Goal: Task Accomplishment & Management: Use online tool/utility

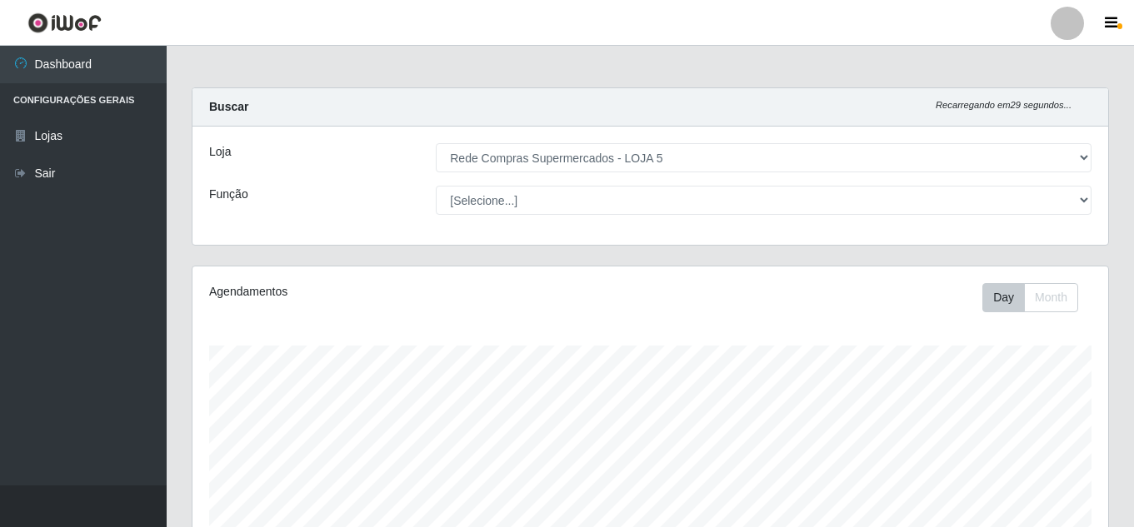
select select "397"
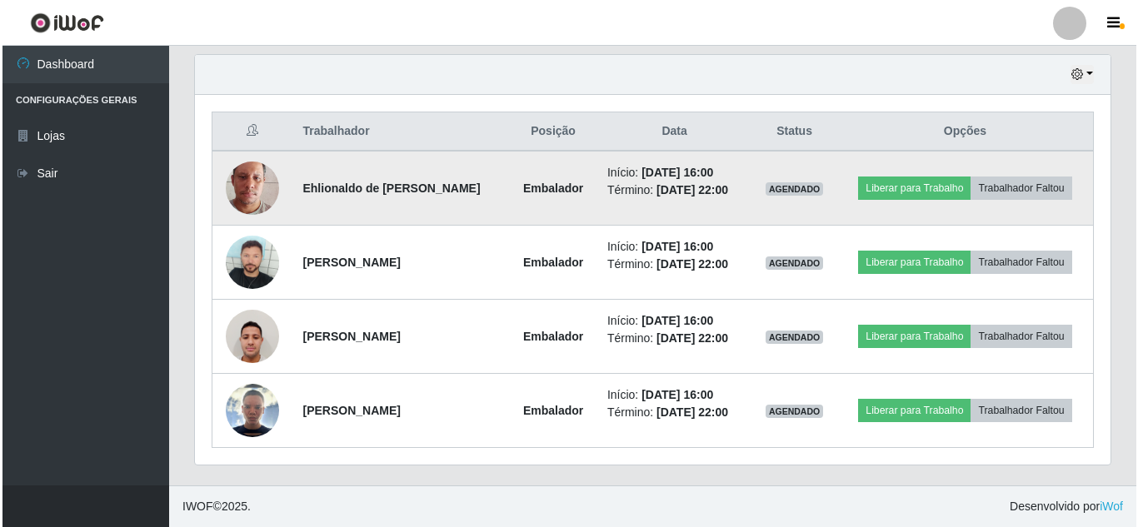
scroll to position [346, 916]
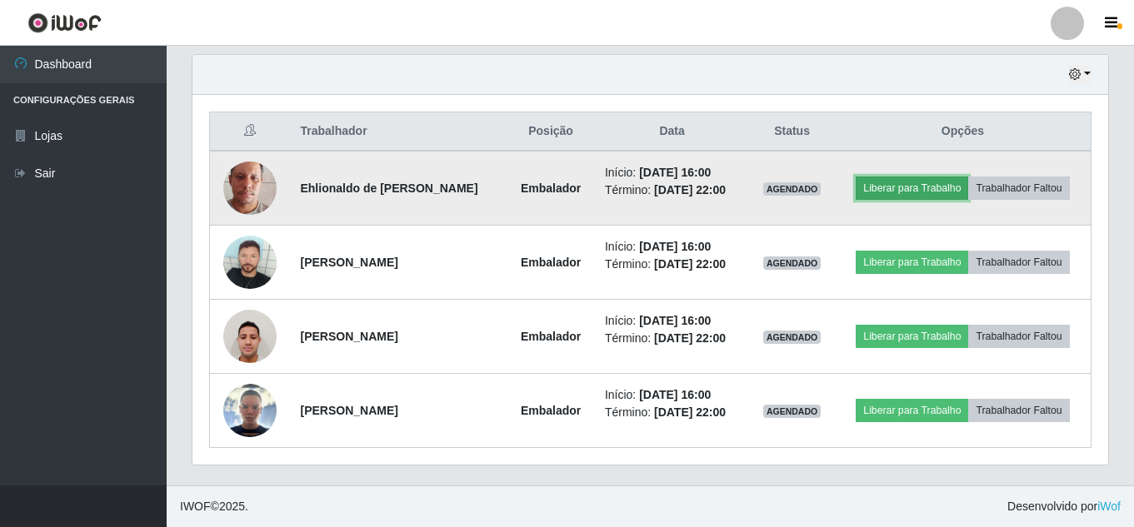
click at [920, 186] on button "Liberar para Trabalho" at bounding box center [912, 188] width 112 height 23
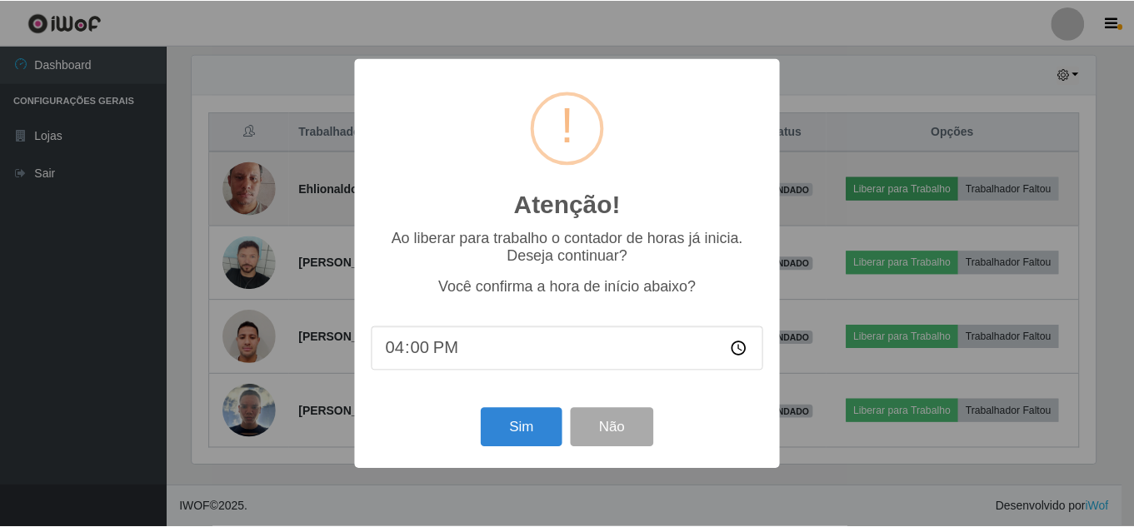
scroll to position [346, 907]
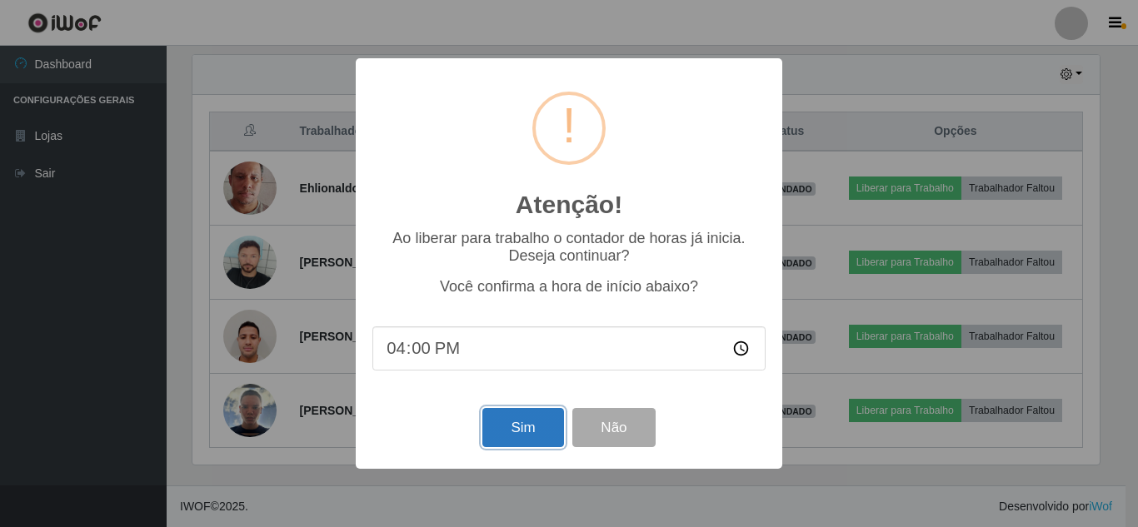
click at [521, 437] on button "Sim" at bounding box center [522, 427] width 81 height 39
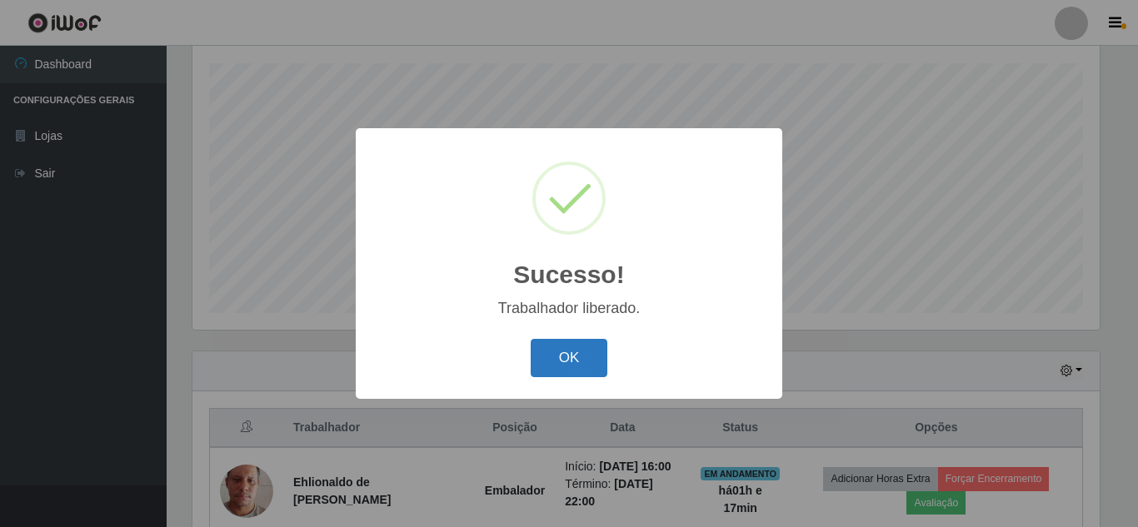
click at [575, 365] on button "OK" at bounding box center [569, 358] width 77 height 39
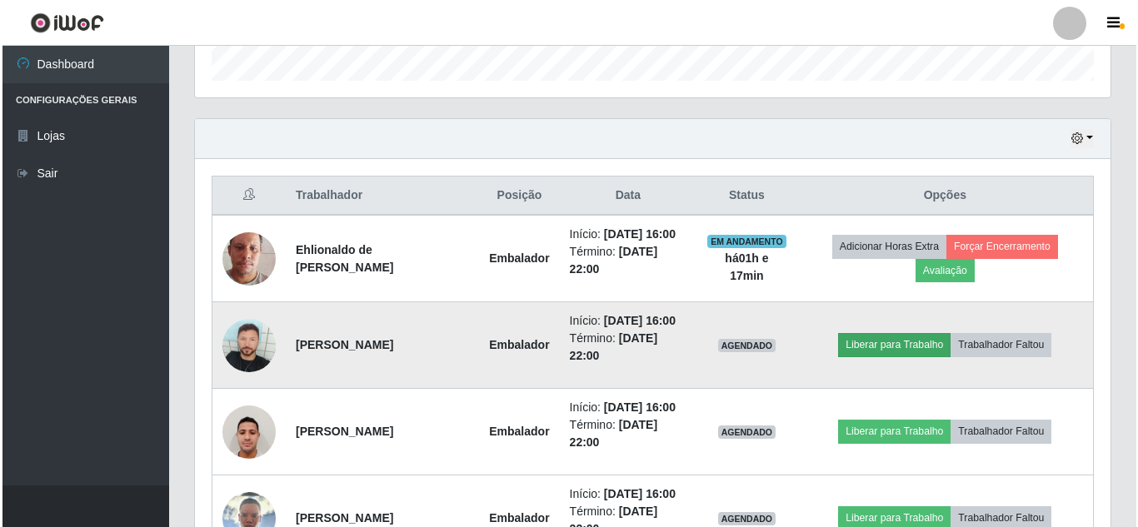
scroll to position [616, 0]
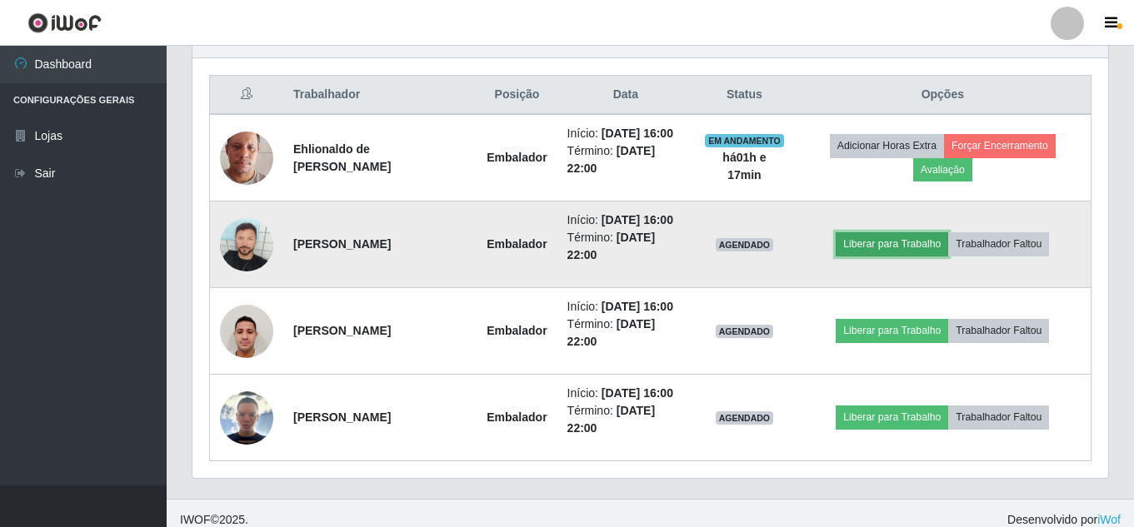
click at [866, 248] on button "Liberar para Trabalho" at bounding box center [892, 243] width 112 height 23
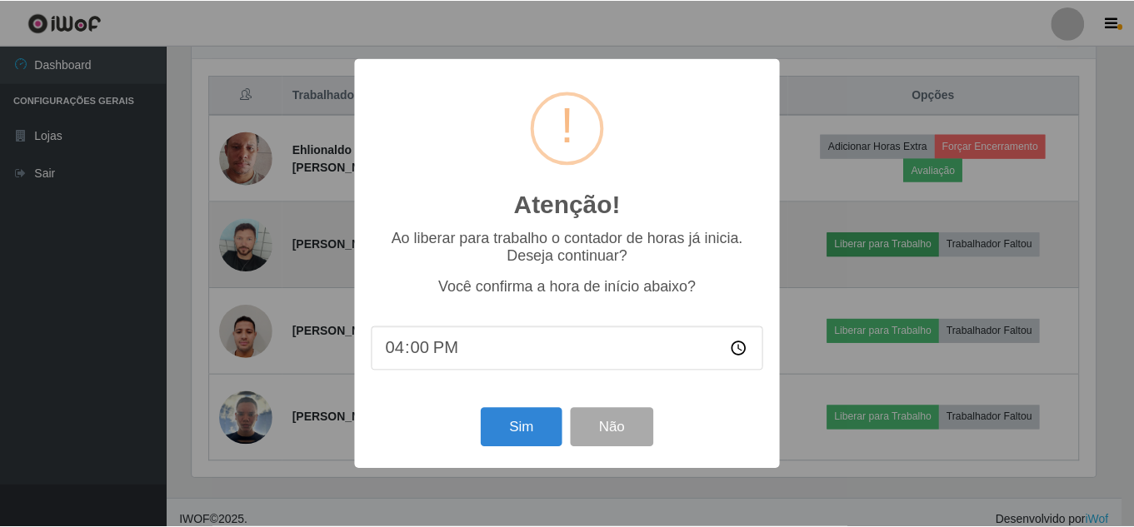
scroll to position [346, 907]
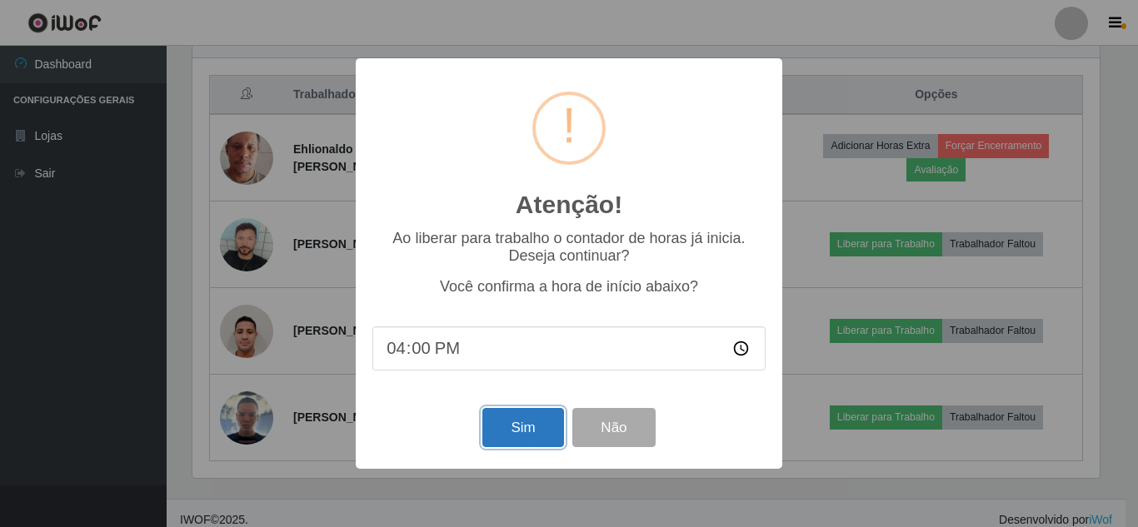
click at [522, 437] on button "Sim" at bounding box center [522, 427] width 81 height 39
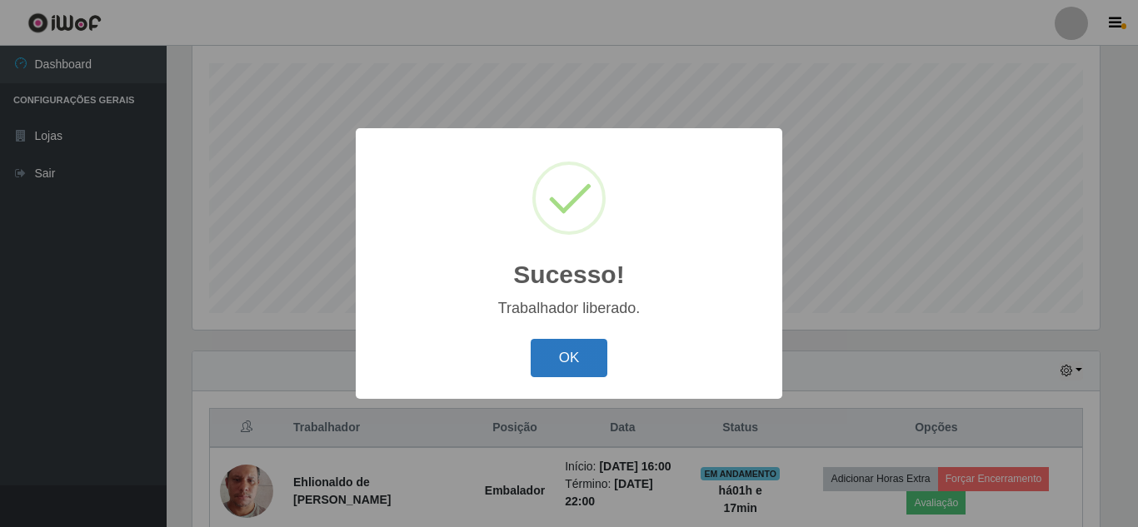
click at [592, 368] on button "OK" at bounding box center [569, 358] width 77 height 39
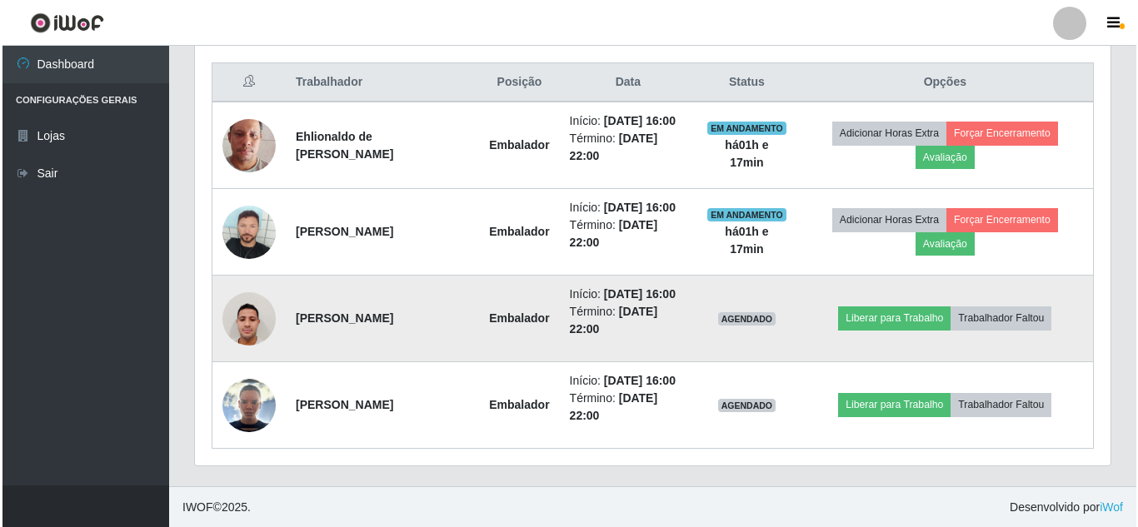
scroll to position [629, 0]
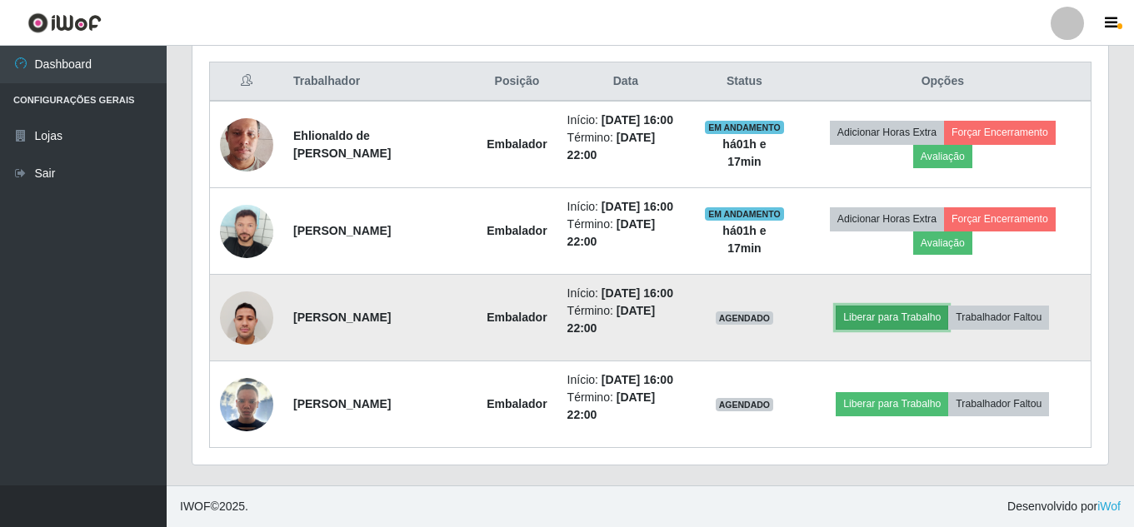
click at [854, 320] on button "Liberar para Trabalho" at bounding box center [892, 317] width 112 height 23
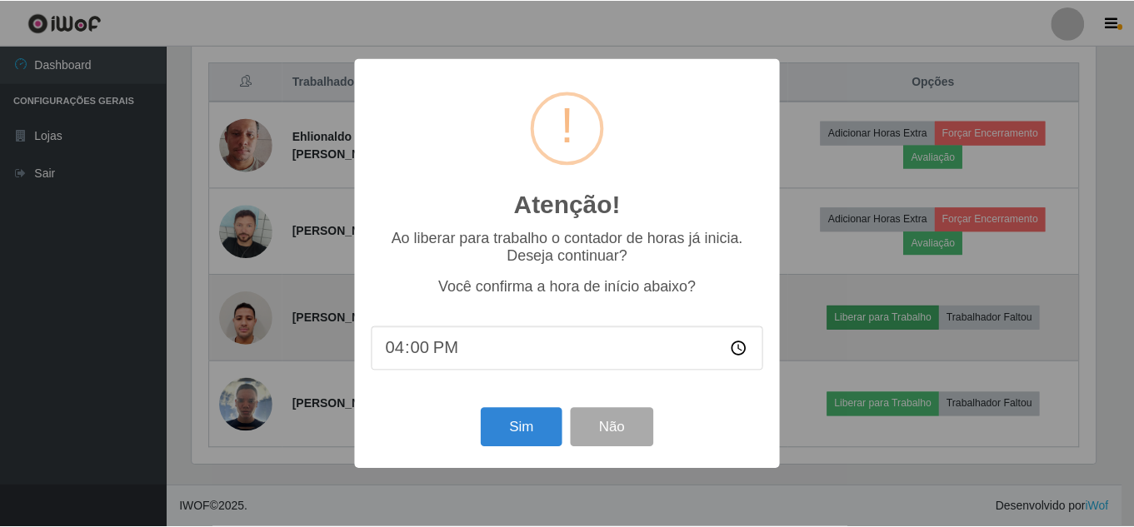
scroll to position [346, 907]
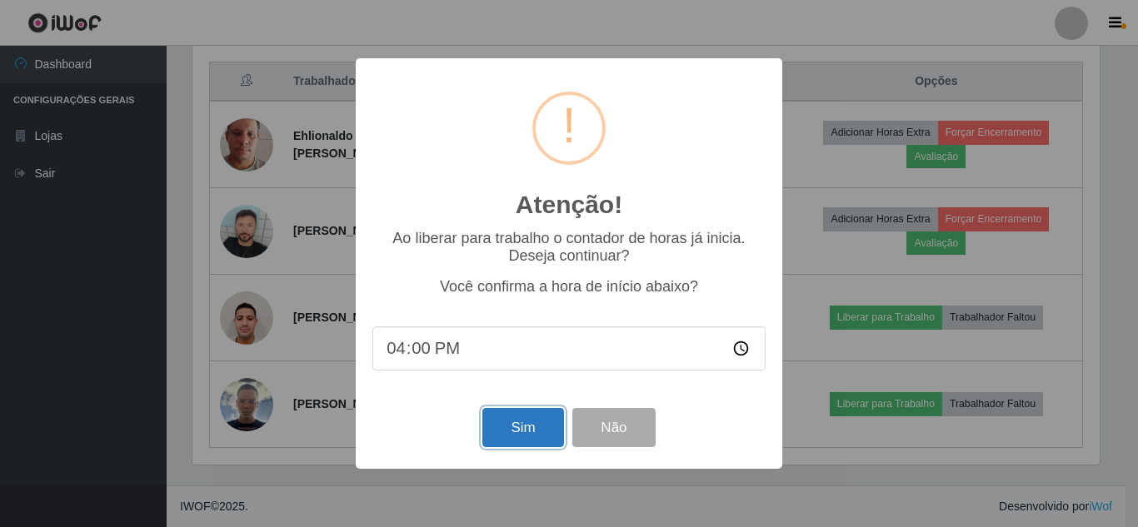
click at [521, 431] on button "Sim" at bounding box center [522, 427] width 81 height 39
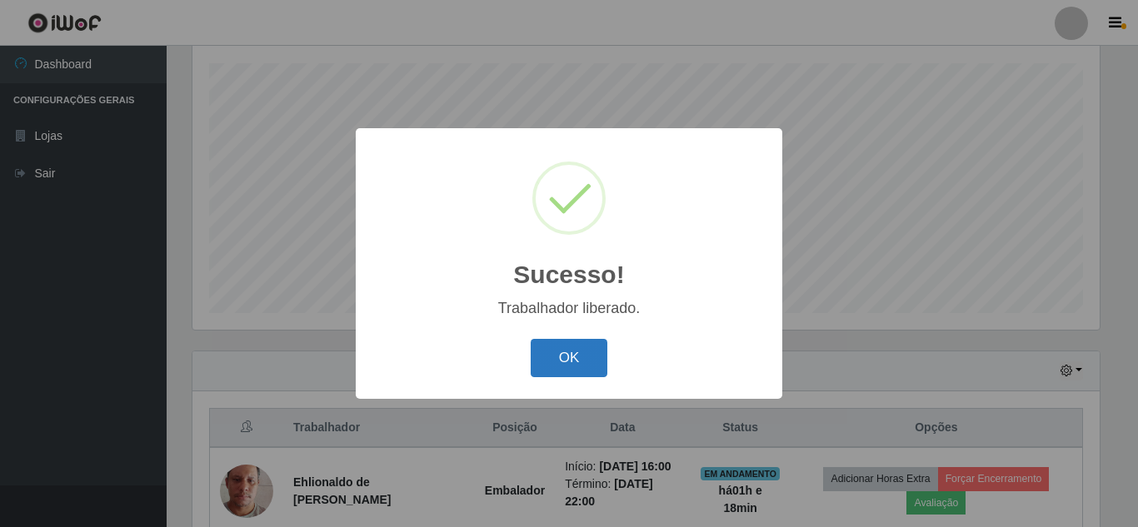
click at [552, 354] on button "OK" at bounding box center [569, 358] width 77 height 39
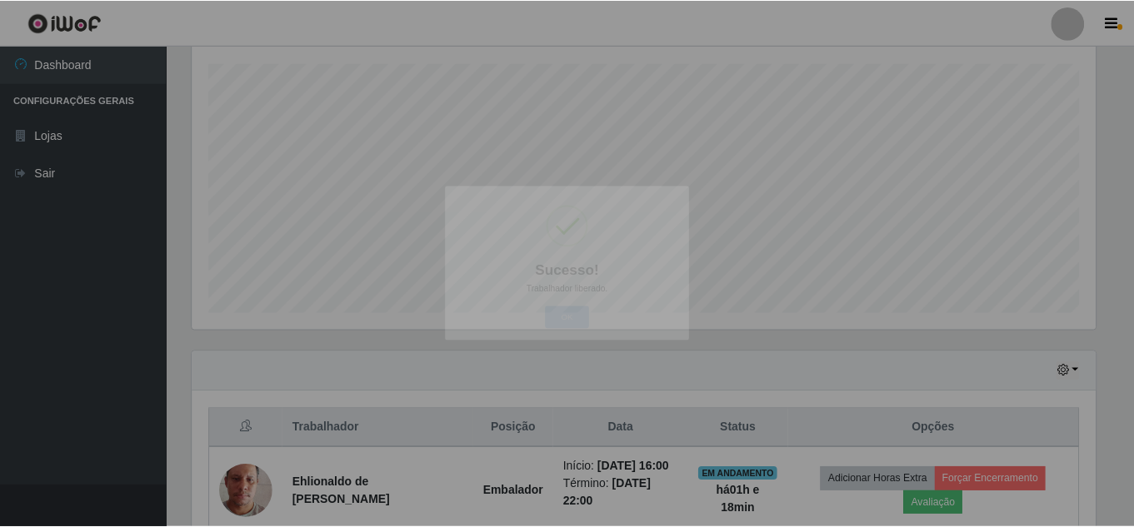
scroll to position [0, 0]
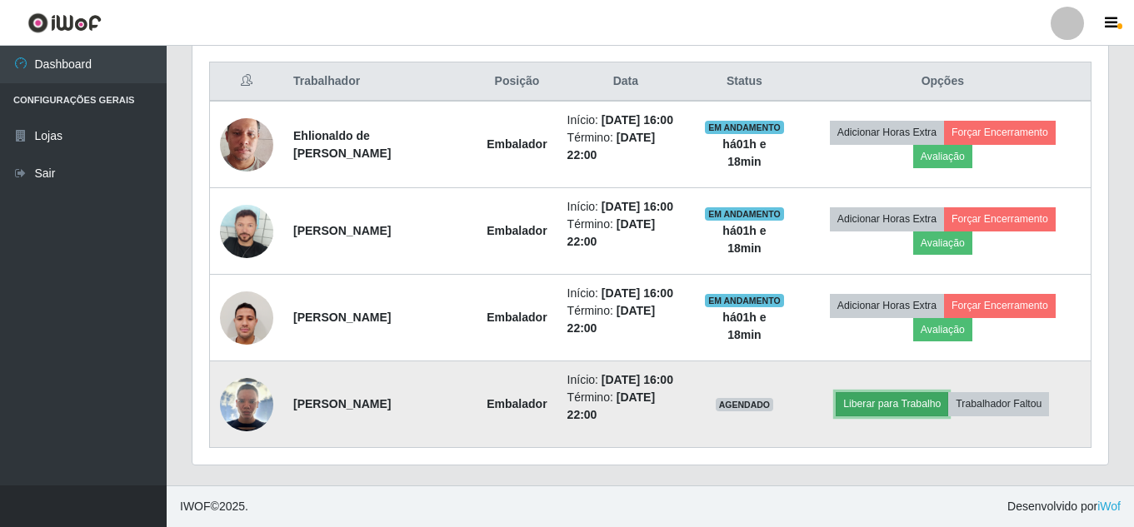
click at [879, 405] on button "Liberar para Trabalho" at bounding box center [892, 403] width 112 height 23
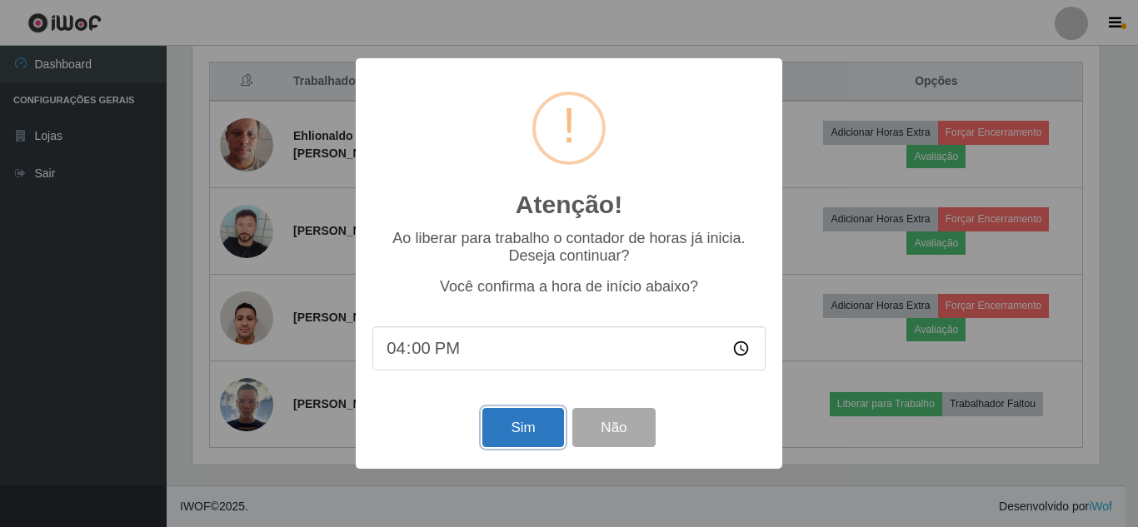
click at [499, 422] on button "Sim" at bounding box center [522, 427] width 81 height 39
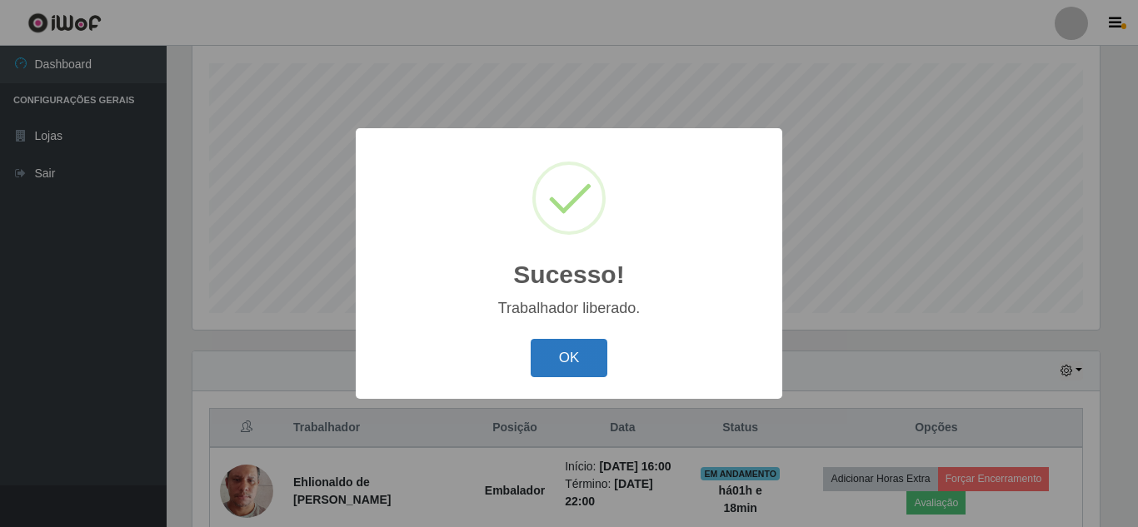
click at [582, 368] on button "OK" at bounding box center [569, 358] width 77 height 39
